Goal: Information Seeking & Learning: Check status

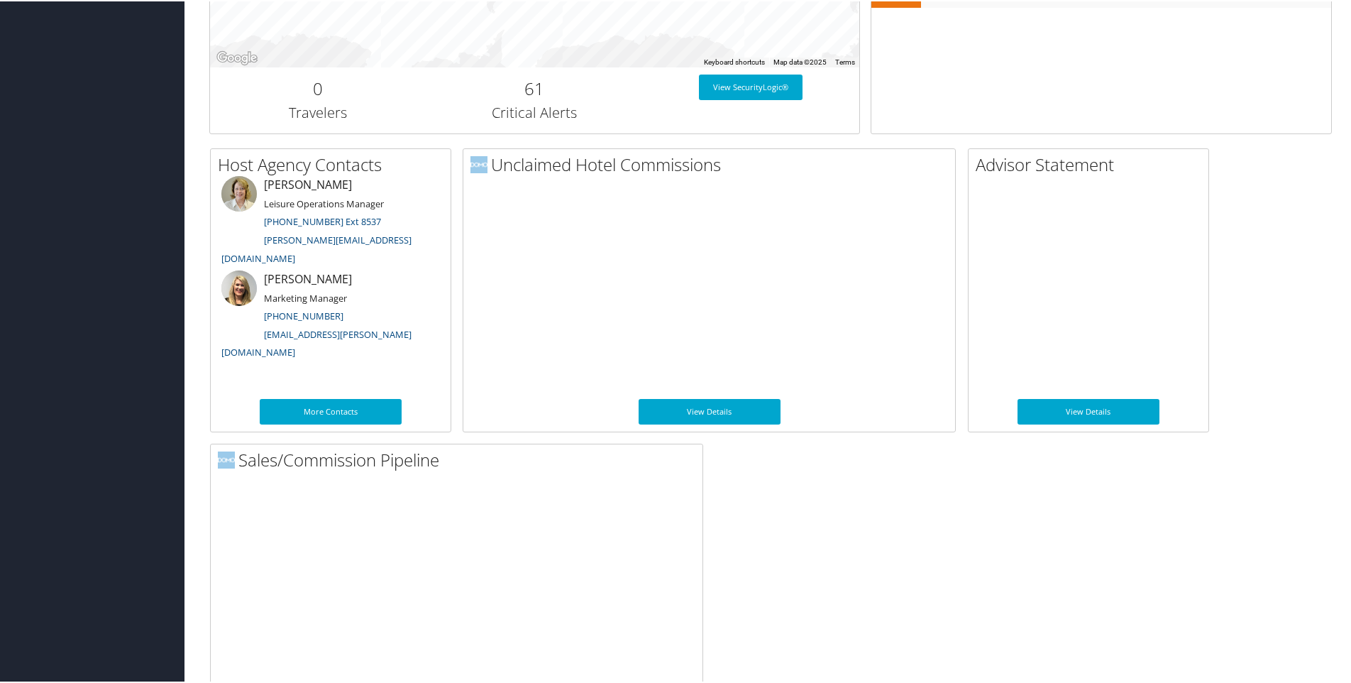
scroll to position [656, 0]
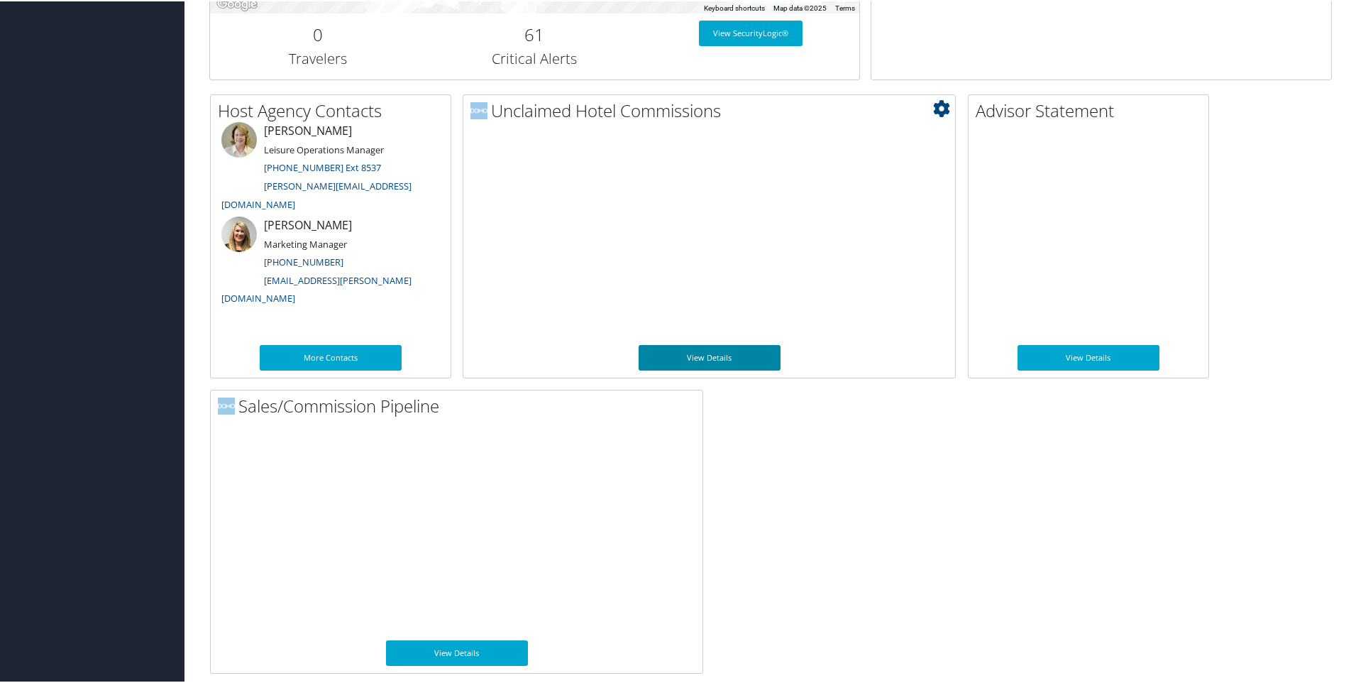
click at [765, 348] on link "View Details" at bounding box center [710, 356] width 142 height 26
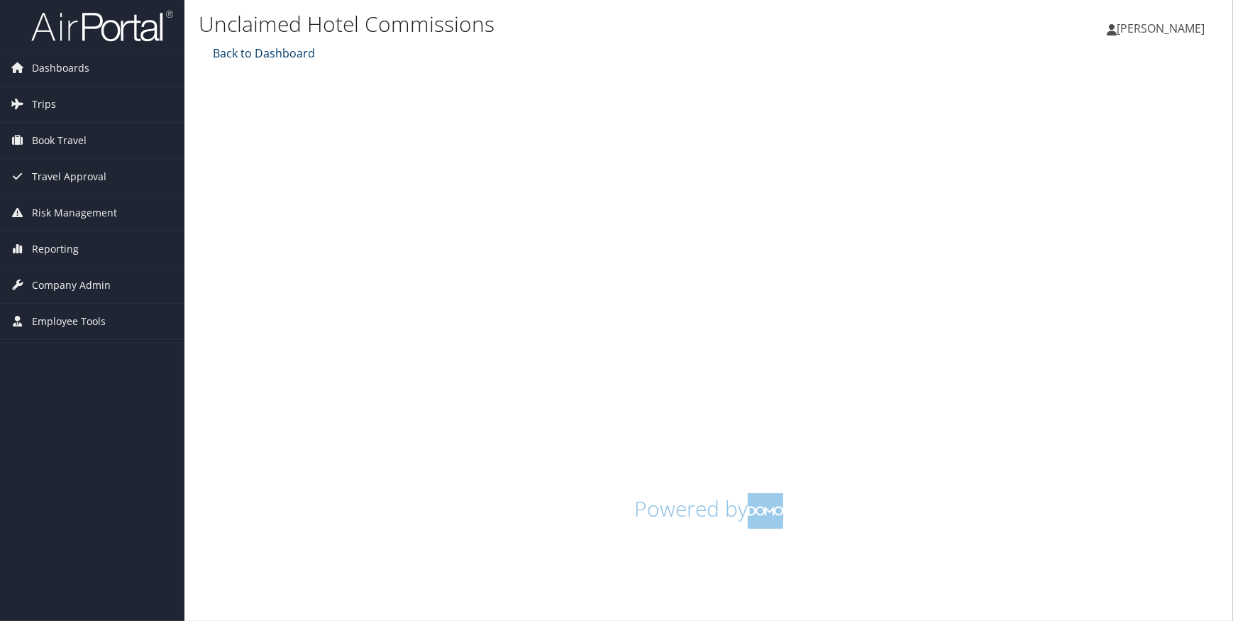
click at [253, 53] on link "Back to Dashboard" at bounding box center [262, 53] width 106 height 16
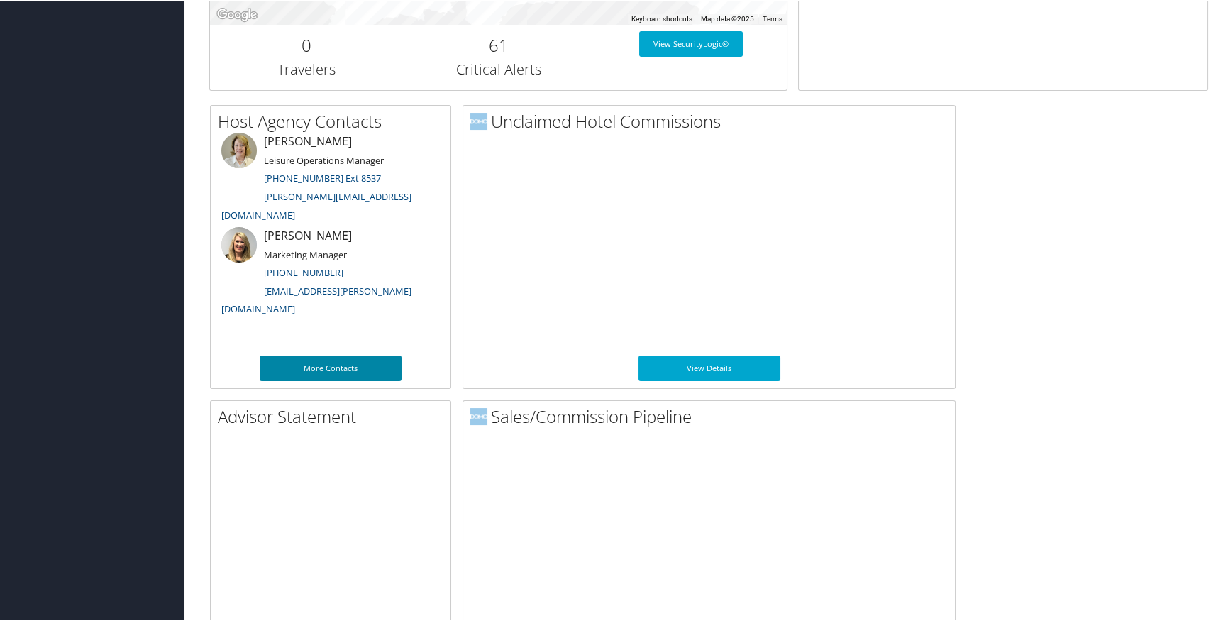
scroll to position [717, 0]
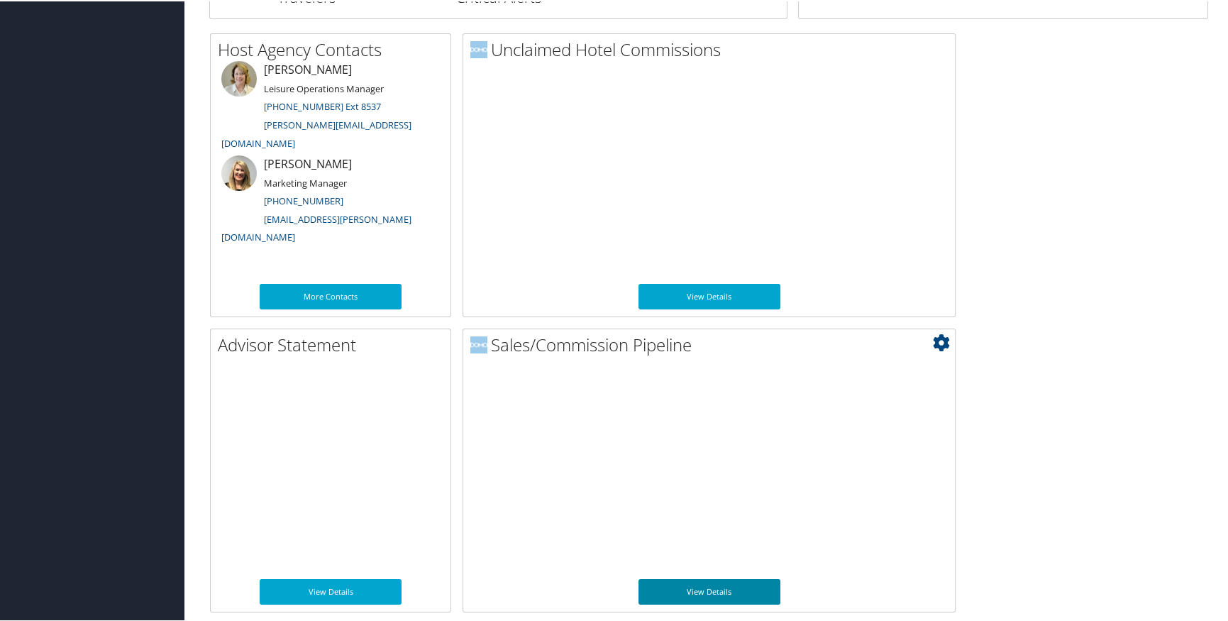
click at [719, 593] on link "View Details" at bounding box center [710, 591] width 142 height 26
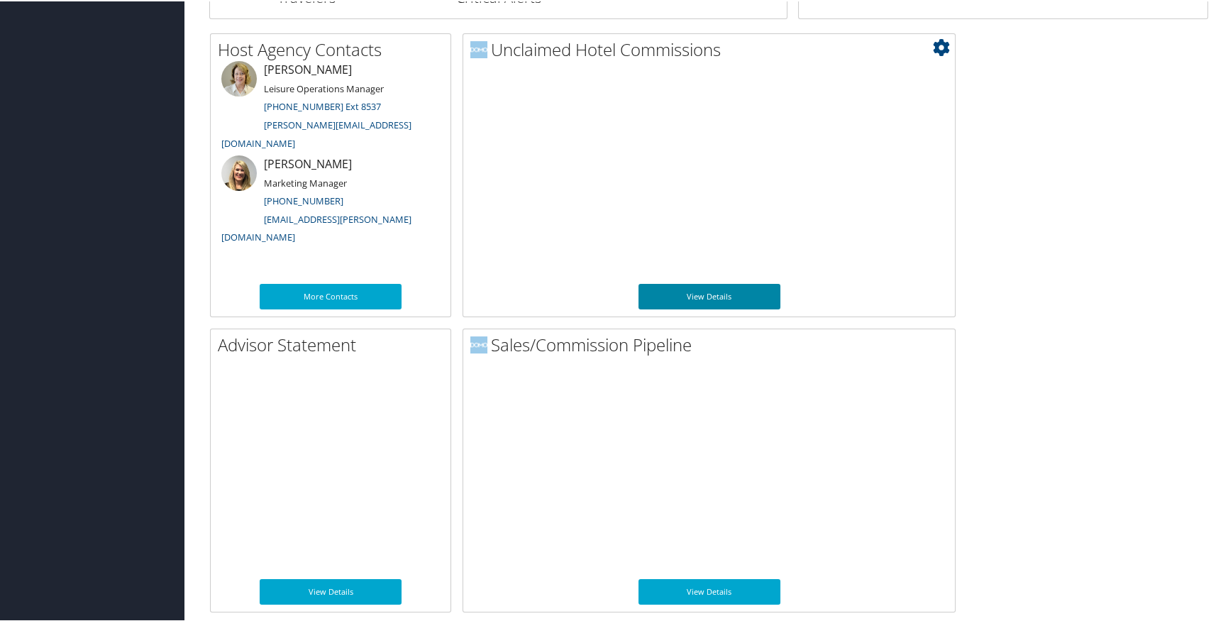
click at [715, 306] on link "View Details" at bounding box center [710, 295] width 142 height 26
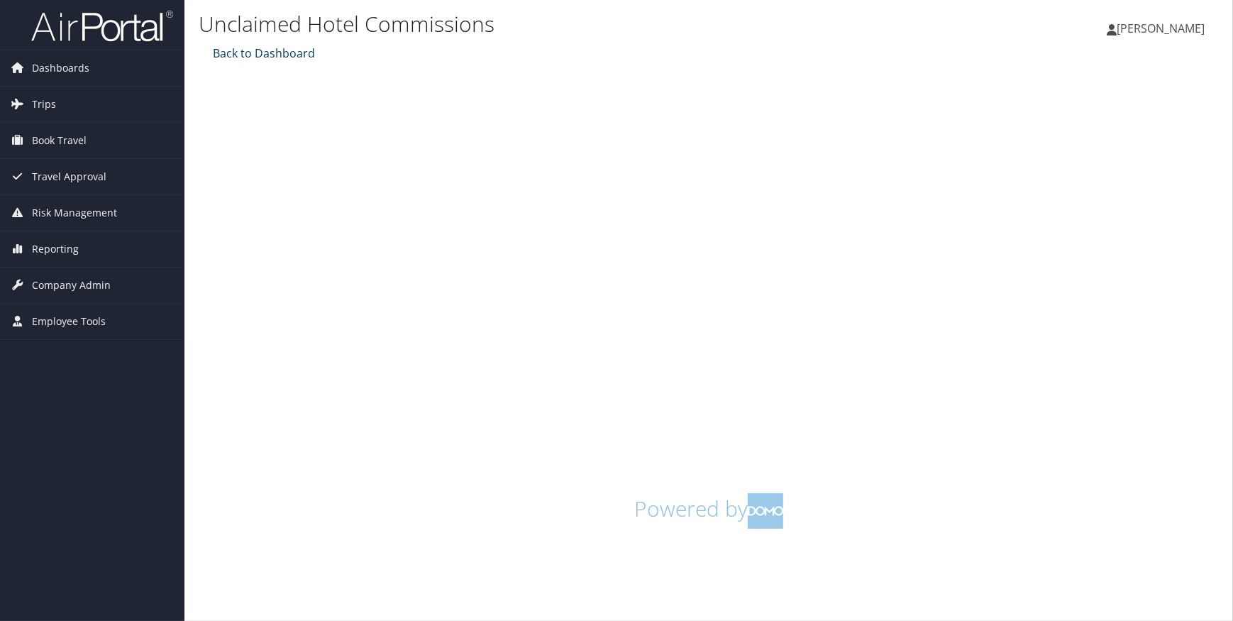
click at [285, 50] on link "Back to Dashboard" at bounding box center [262, 53] width 106 height 16
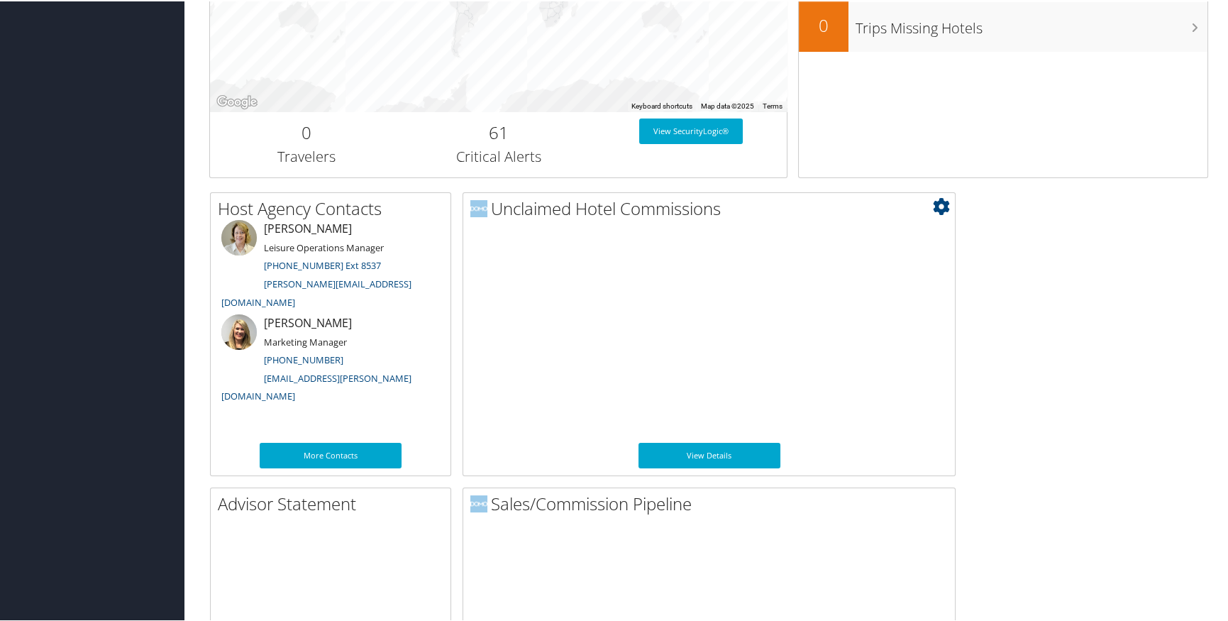
scroll to position [581, 0]
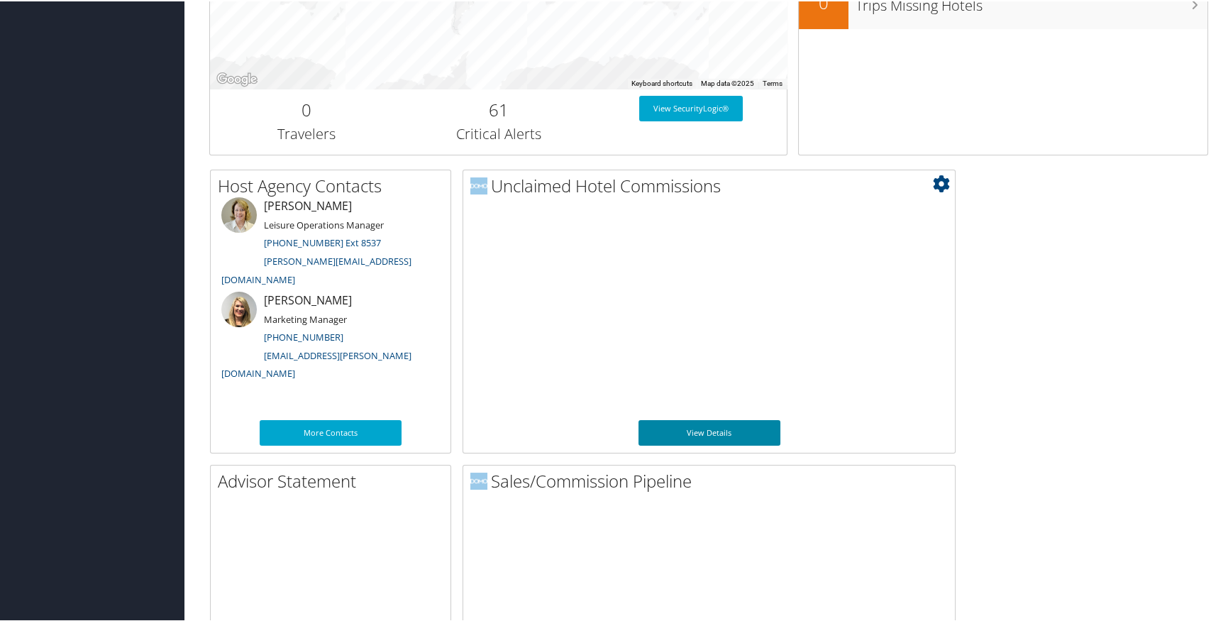
click at [707, 426] on link "View Details" at bounding box center [710, 432] width 142 height 26
